Goal: Register for event/course

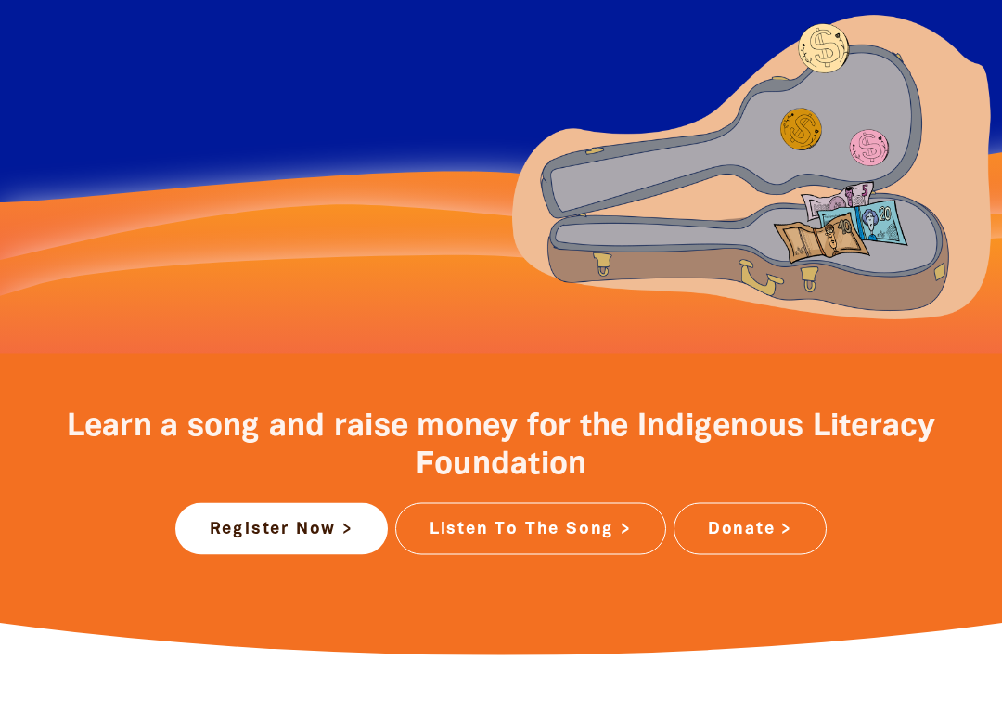
scroll to position [470, 0]
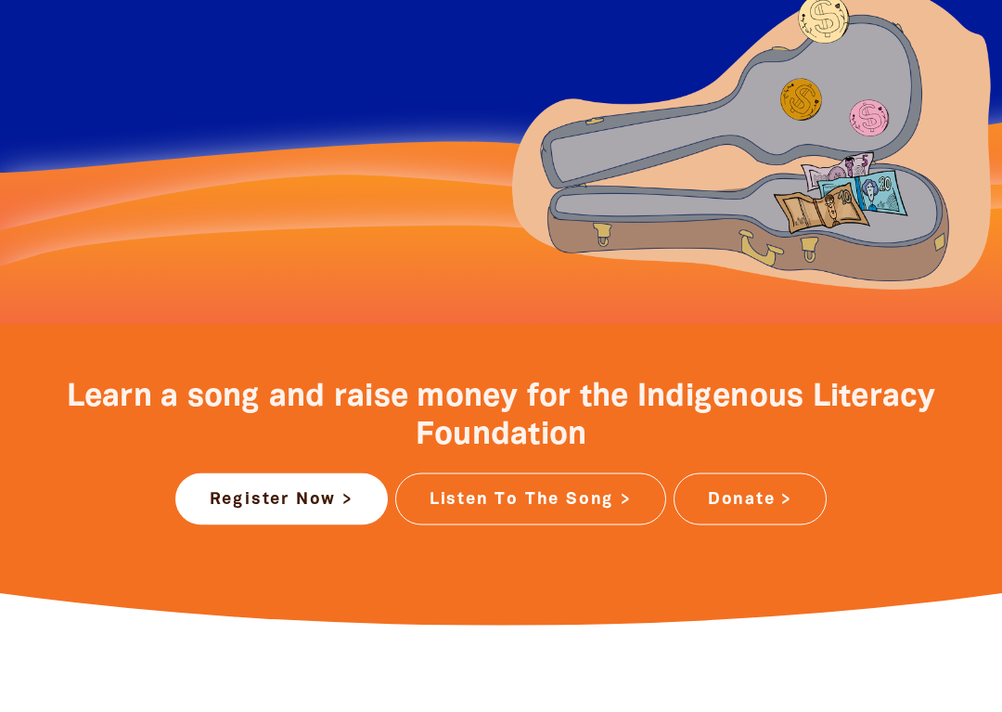
click at [329, 496] on link "Register Now >" at bounding box center [281, 499] width 212 height 52
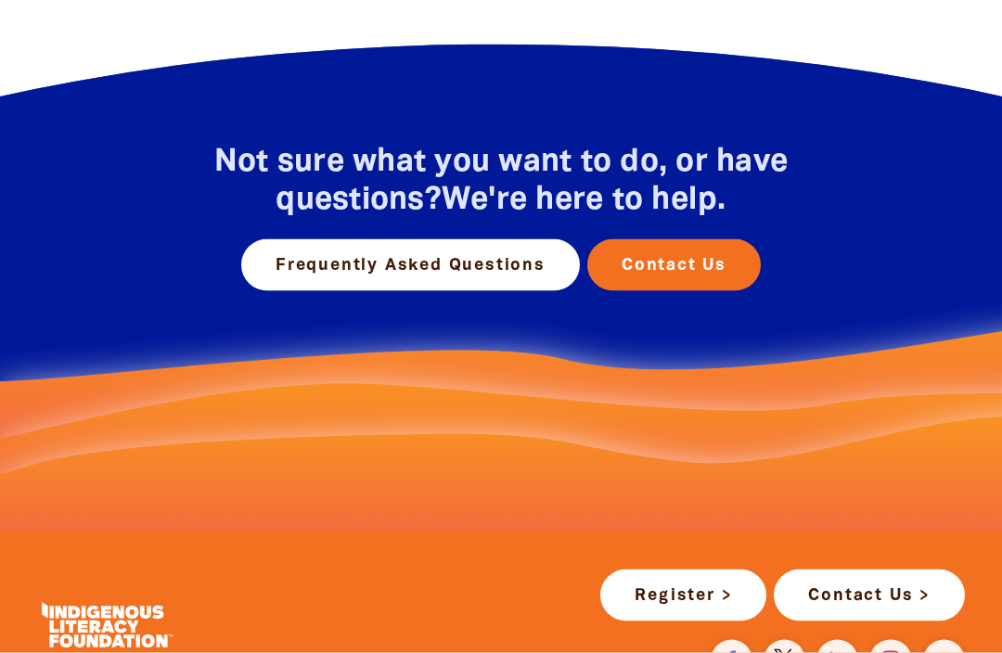
scroll to position [1088, 0]
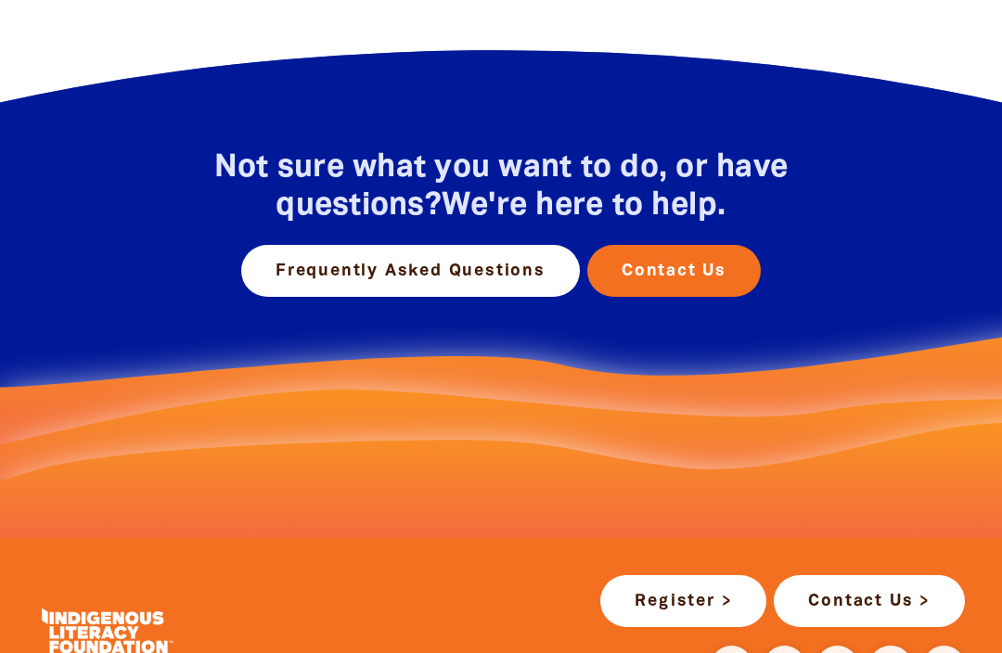
click at [465, 272] on link "Frequently Asked Questions" at bounding box center [410, 271] width 339 height 52
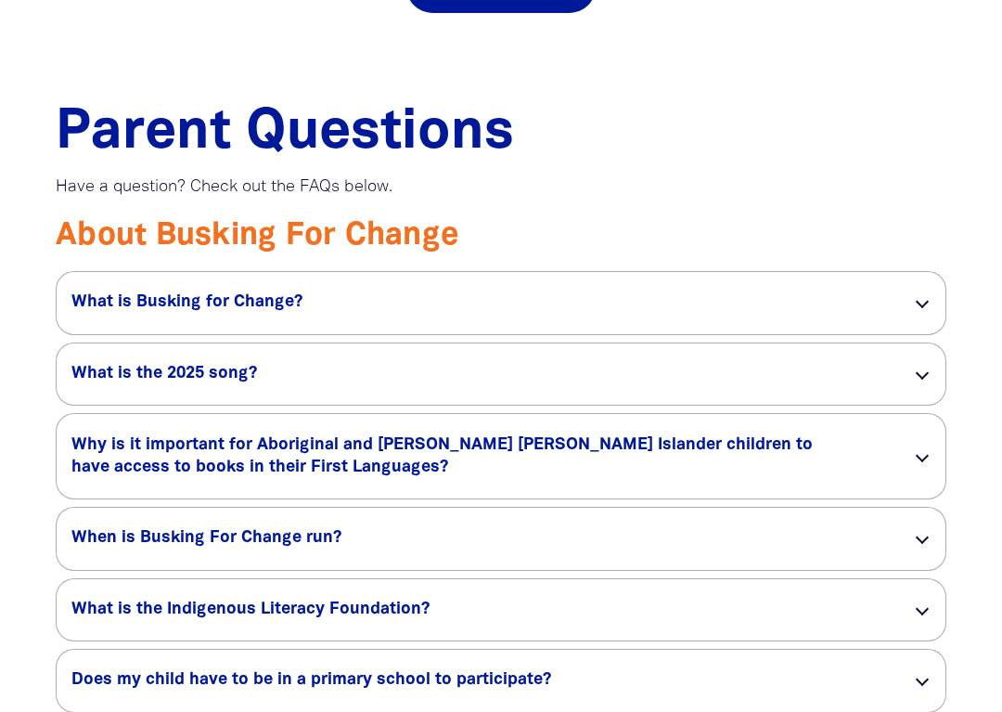
scroll to position [1296, 0]
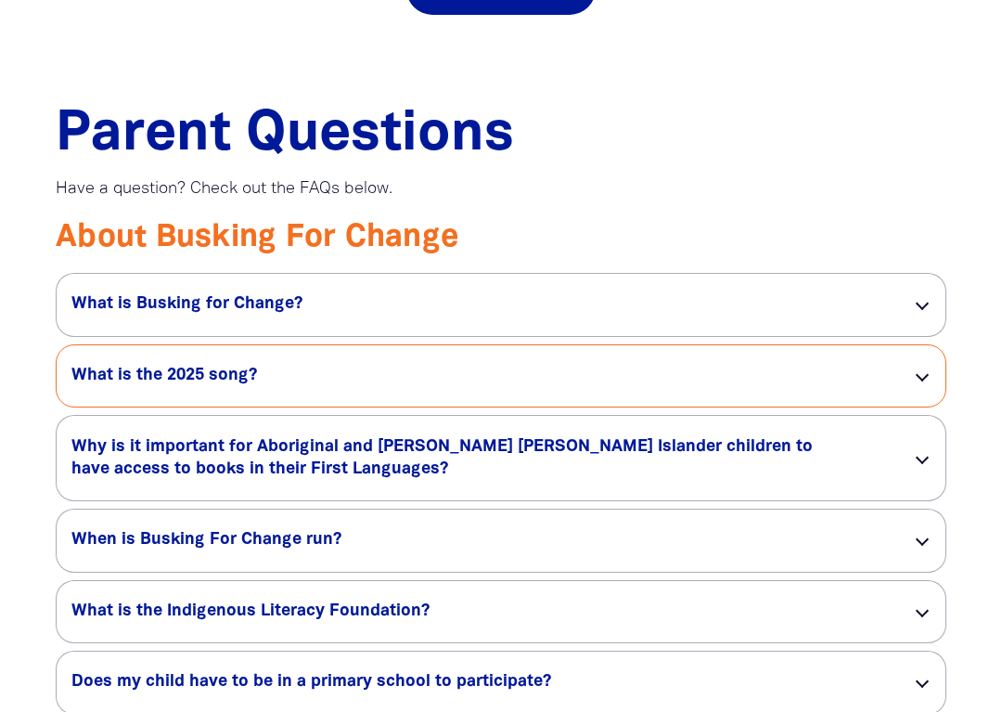
click at [914, 380] on div "What is the 2025 song? link" at bounding box center [501, 376] width 889 height 62
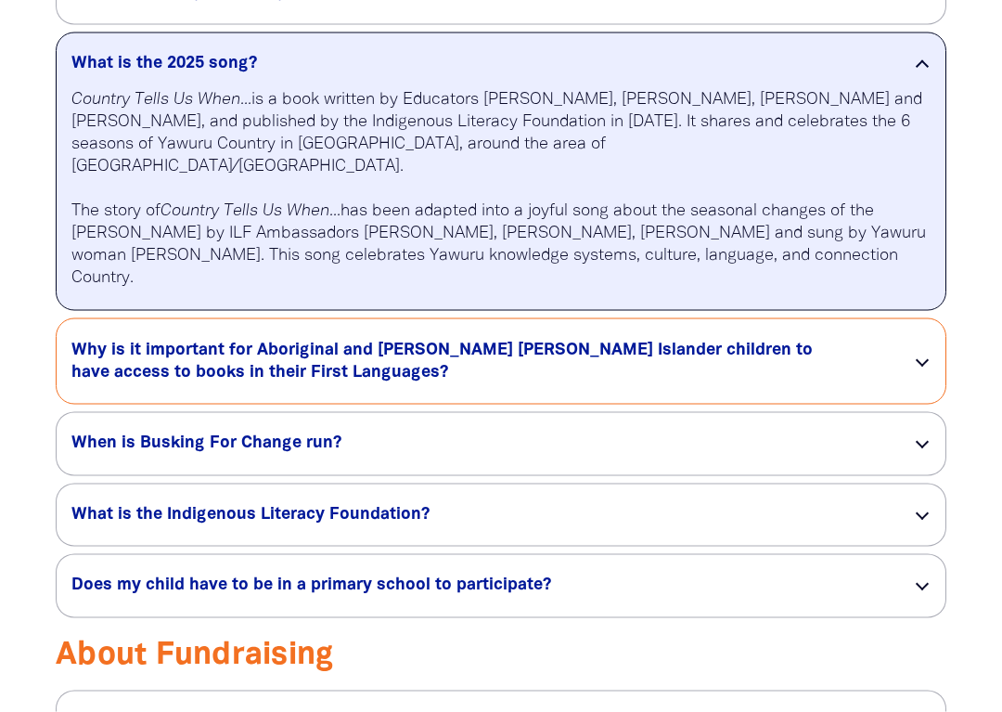
click at [923, 328] on div "Why is it important for Aboriginal and Torres Strait Islander children to have …" at bounding box center [501, 361] width 889 height 84
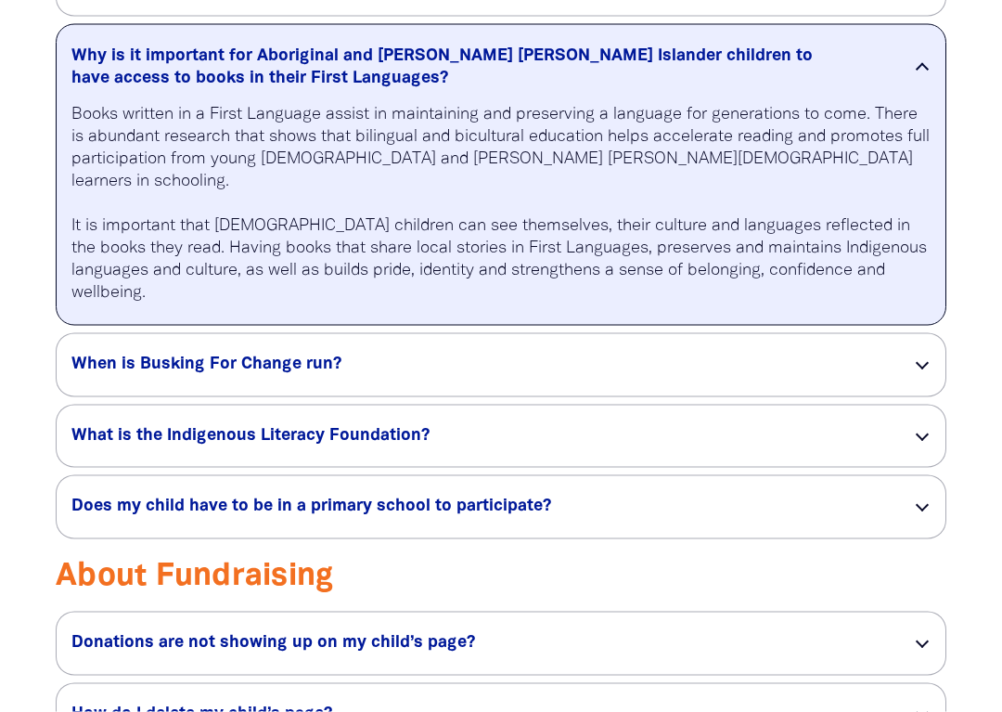
scroll to position [1688, 0]
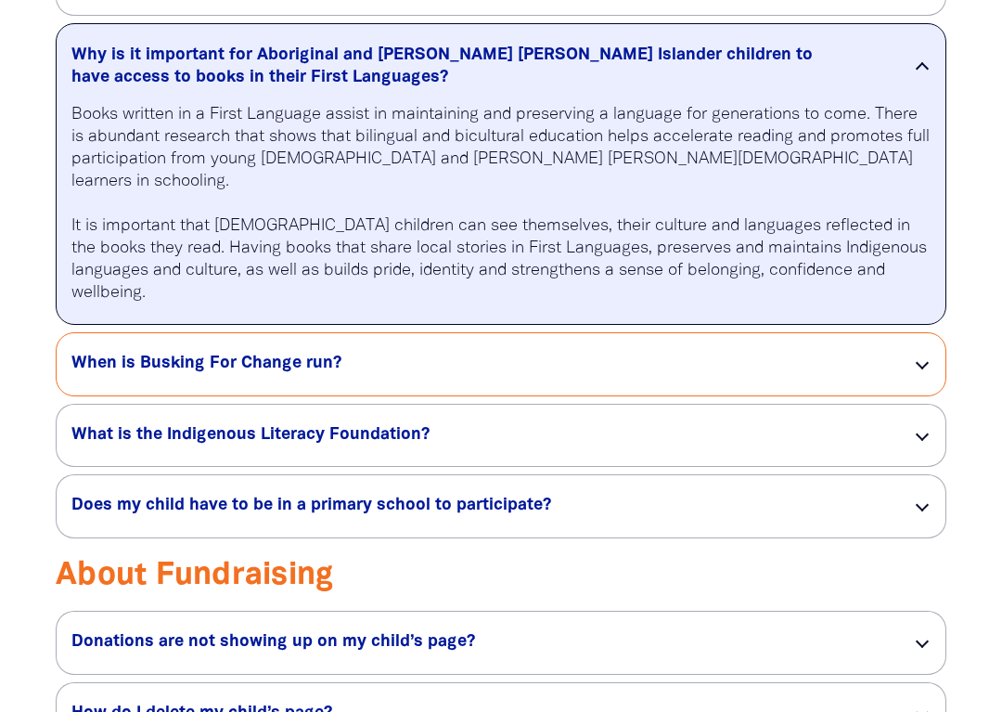
click at [912, 348] on div "When is Busking For Change run? link" at bounding box center [501, 364] width 889 height 62
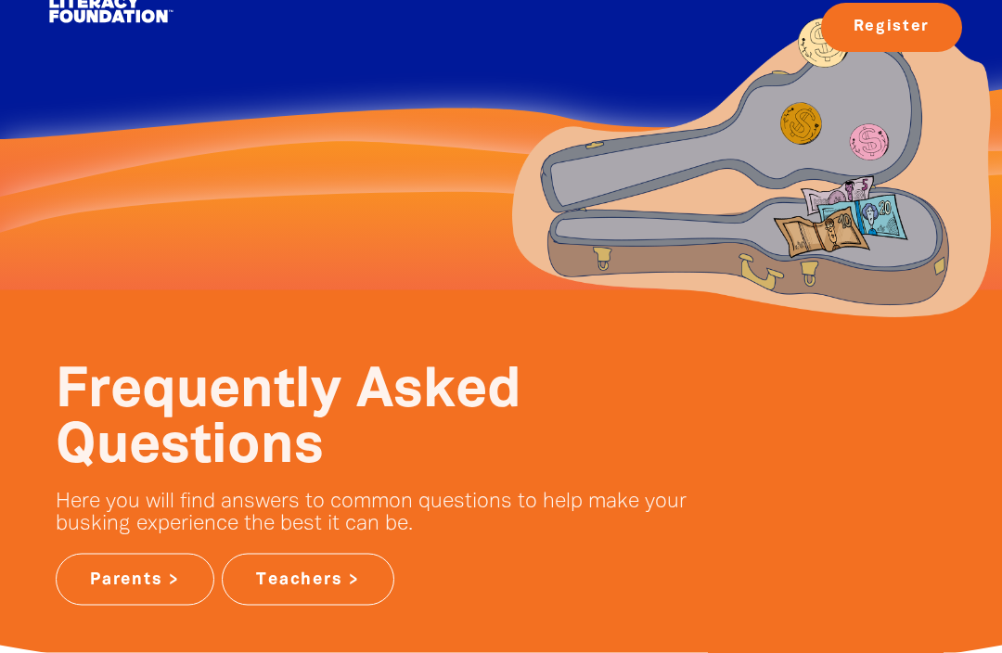
scroll to position [0, 0]
